Goal: Transaction & Acquisition: Purchase product/service

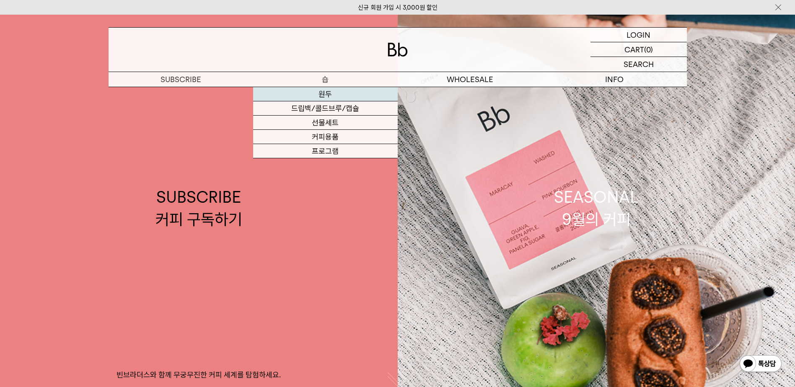
click at [323, 96] on link "원두" at bounding box center [325, 94] width 145 height 14
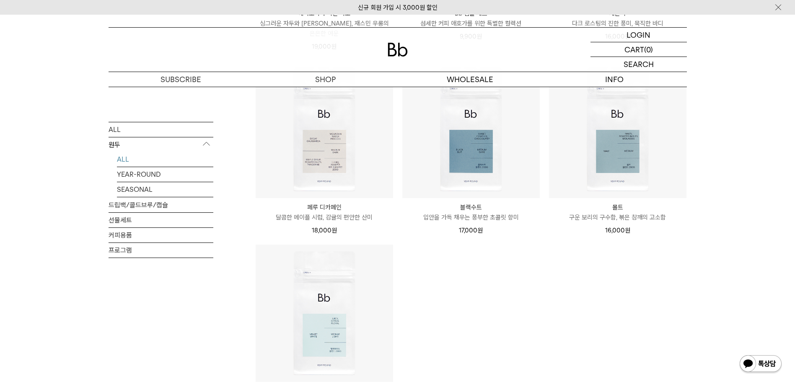
scroll to position [629, 0]
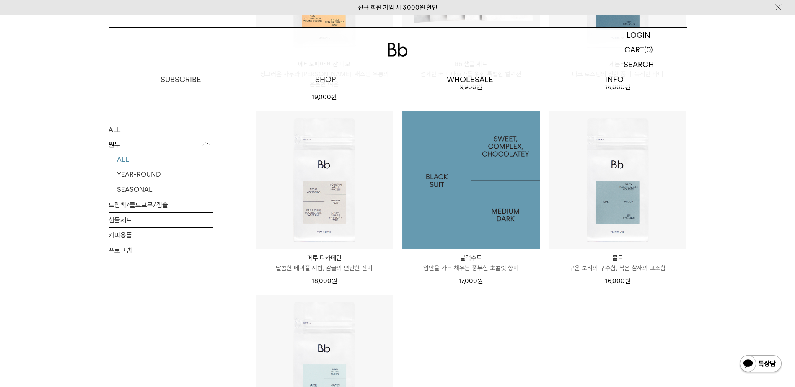
click at [450, 210] on img at bounding box center [470, 179] width 137 height 137
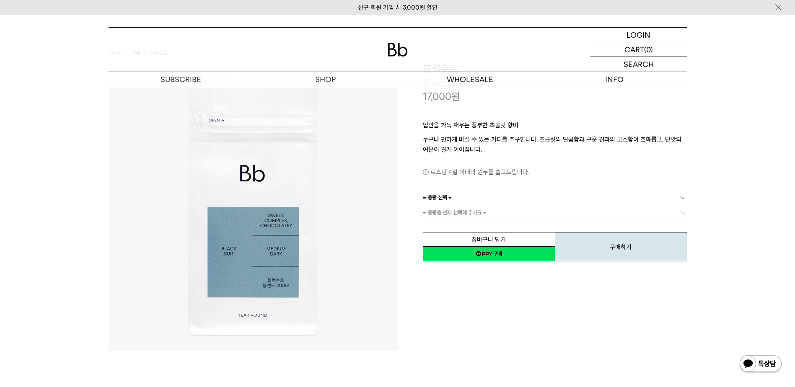
click at [442, 203] on span "= 용량 선택 =" at bounding box center [437, 197] width 29 height 15
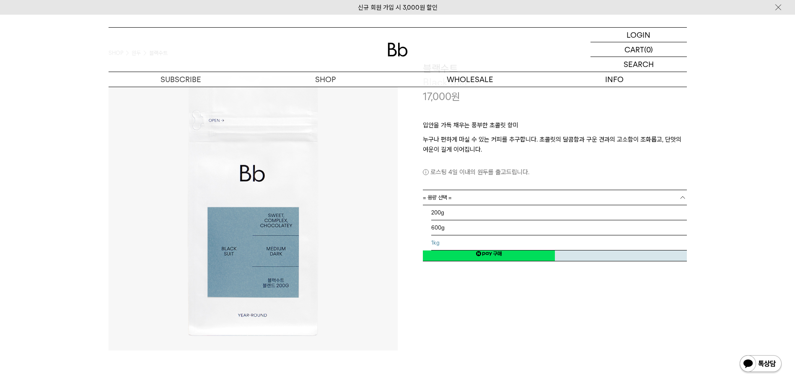
click at [439, 243] on li "1kg" at bounding box center [559, 243] width 256 height 15
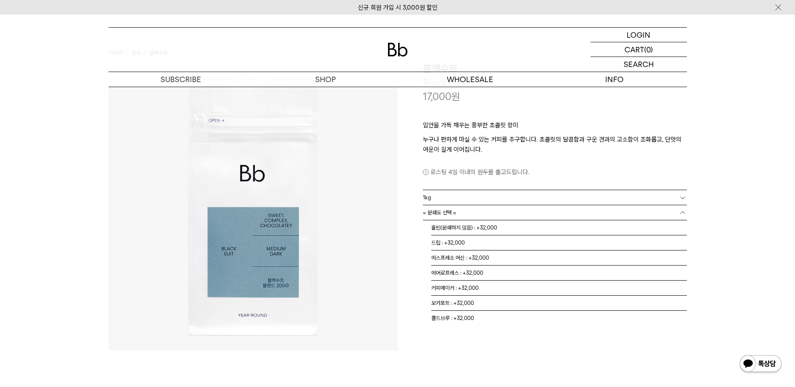
click at [466, 215] on link "= 분쇄도 선택 =" at bounding box center [555, 212] width 264 height 15
click at [456, 232] on li "홀빈(분쇄하지 않음) : +32,000" at bounding box center [559, 227] width 256 height 15
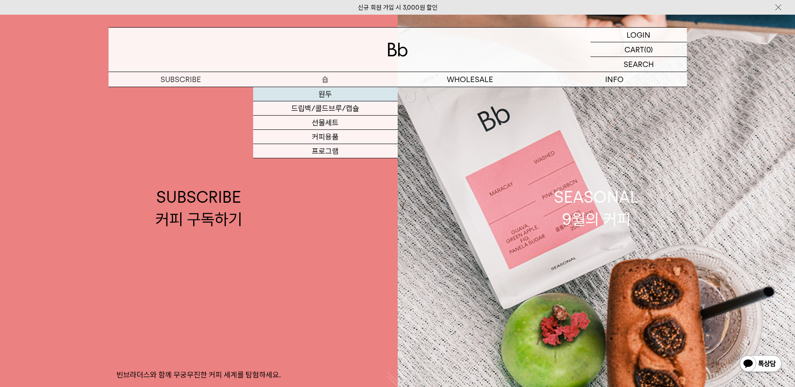
click at [311, 99] on link "원두" at bounding box center [325, 94] width 145 height 14
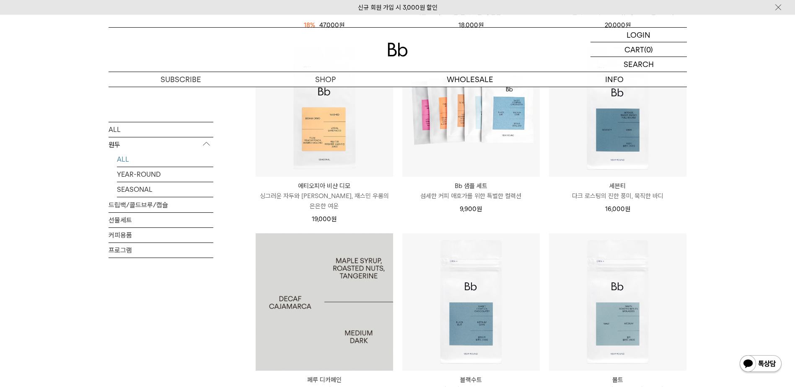
scroll to position [505, 0]
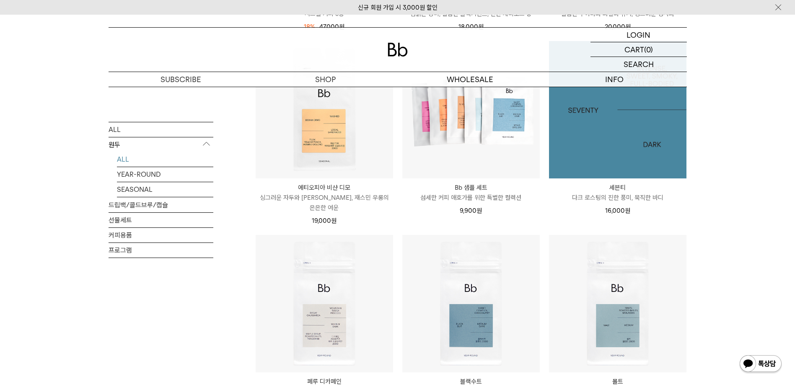
click at [596, 146] on img at bounding box center [617, 109] width 137 height 137
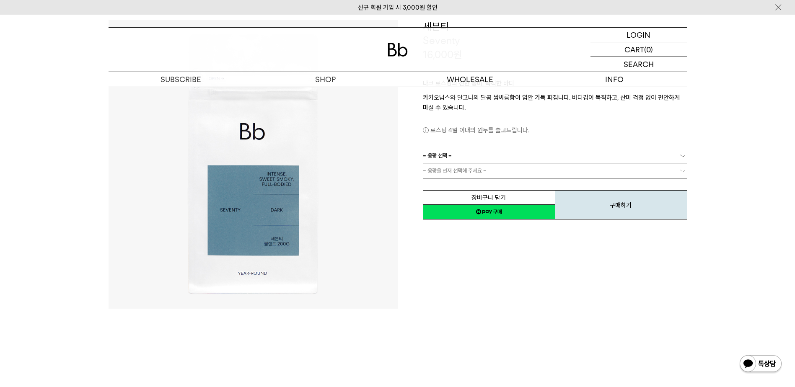
click at [445, 173] on span "= 용량을 먼저 선택해 주세요 =" at bounding box center [455, 170] width 64 height 15
click at [448, 158] on span "= 용량 선택 =" at bounding box center [437, 155] width 29 height 15
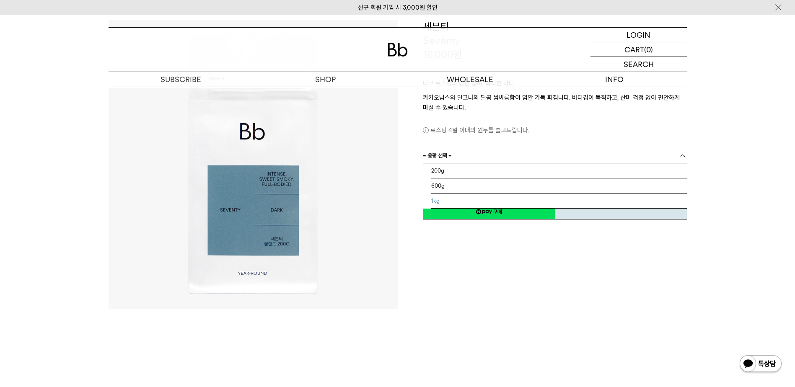
click at [442, 196] on li "1kg" at bounding box center [559, 201] width 256 height 15
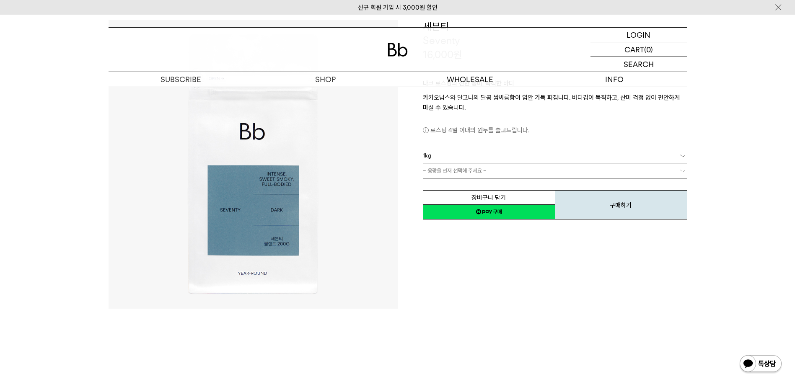
click at [445, 179] on div "장바구니 담기 찜하기 NAVER 네이버 ID로 간편구매 네이버페이 네이버페이 구매하기 찜하기 이전 이벤트 Npay 머니 우리 통장 최대 1만원…" at bounding box center [555, 199] width 264 height 43
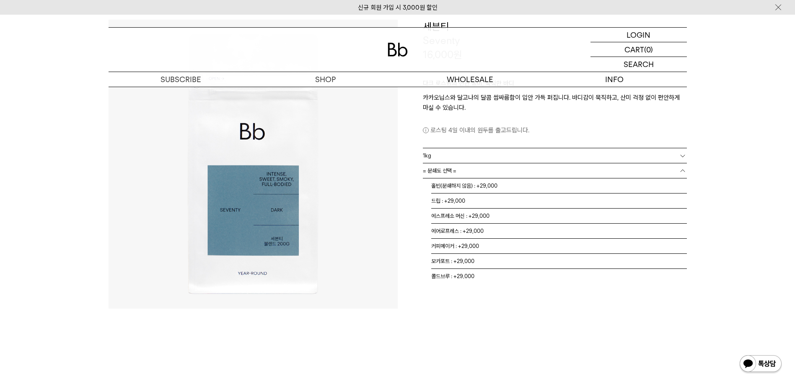
click at [449, 177] on span "= 분쇄도 선택 =" at bounding box center [440, 170] width 34 height 15
click at [476, 190] on li "홀빈(분쇄하지 않음) : +29,000" at bounding box center [559, 186] width 256 height 15
